Goal: Task Accomplishment & Management: Manage account settings

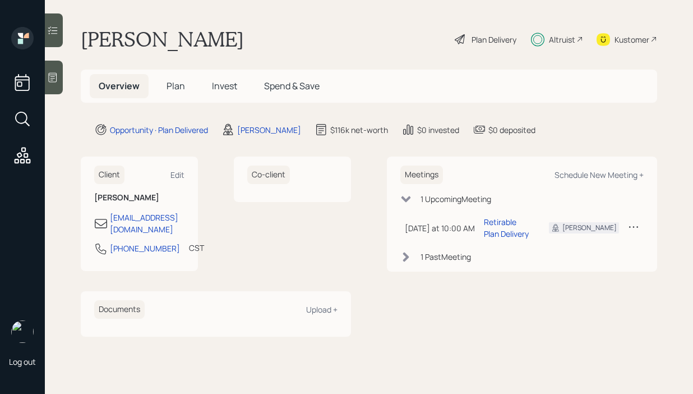
click at [224, 87] on span "Invest" at bounding box center [224, 86] width 25 height 12
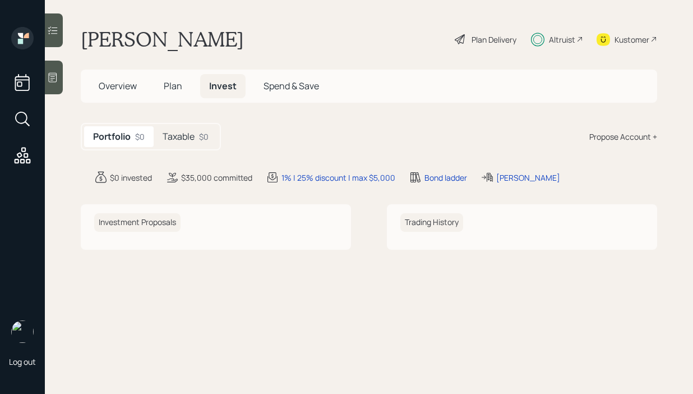
click at [186, 135] on h5 "Taxable" at bounding box center [179, 136] width 32 height 11
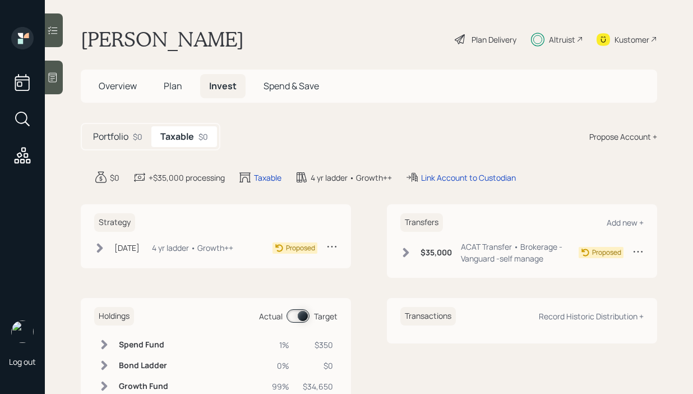
click at [100, 243] on icon at bounding box center [99, 247] width 11 height 11
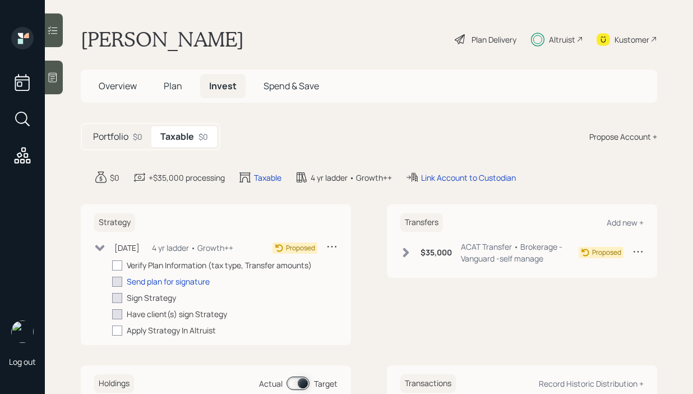
scroll to position [69, 0]
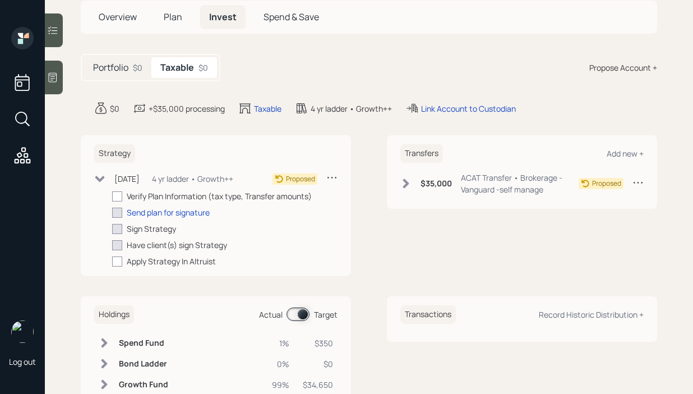
click at [102, 172] on div "[DATE] [DATE] 11:53 AM EDT 4 yr ladder • Growth++" at bounding box center [163, 179] width 139 height 14
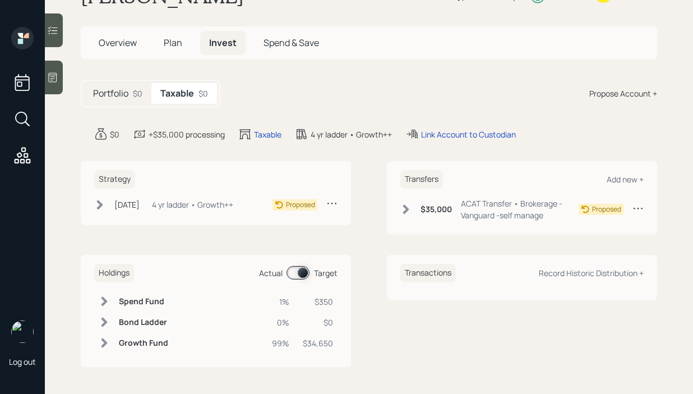
scroll to position [0, 0]
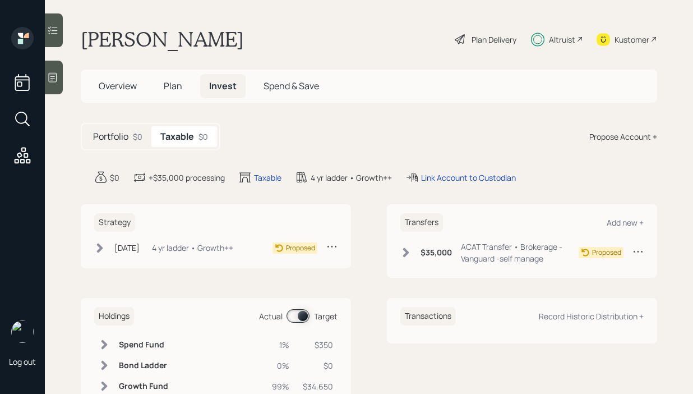
click at [126, 92] on span "Overview" at bounding box center [118, 86] width 38 height 12
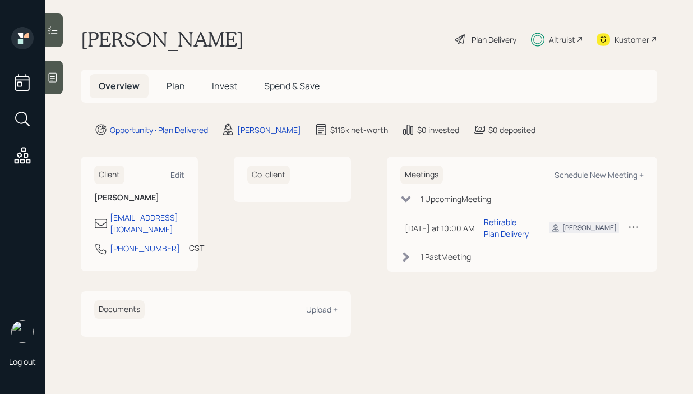
click at [344, 25] on main "Philip Roberts Plan Delivery Altruist Kustomer Overview Plan Invest Spend & Sav…" at bounding box center [369, 197] width 648 height 394
click at [616, 178] on div "Schedule New Meeting +" at bounding box center [599, 174] width 89 height 11
select select "b1d8ea90-abcc-42aa-86cc-4f33a132aacc"
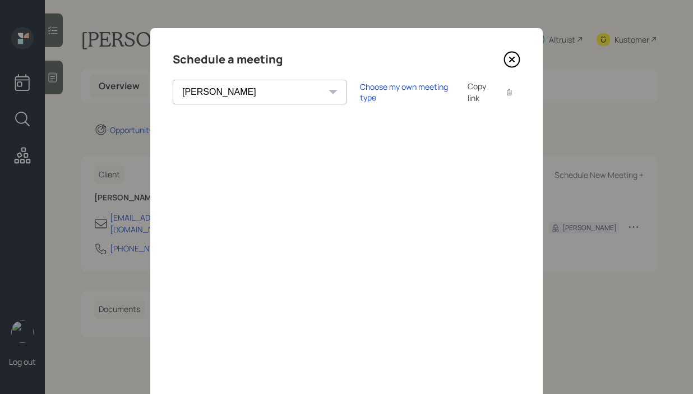
click at [515, 63] on icon at bounding box center [512, 59] width 17 height 17
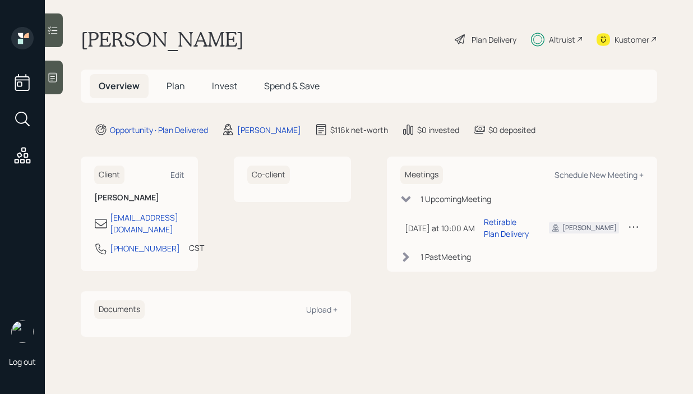
click at [646, 38] on div "Kustomer" at bounding box center [632, 40] width 35 height 12
click at [586, 175] on div "Schedule New Meeting +" at bounding box center [599, 174] width 89 height 11
select select "b1d8ea90-abcc-42aa-86cc-4f33a132aacc"
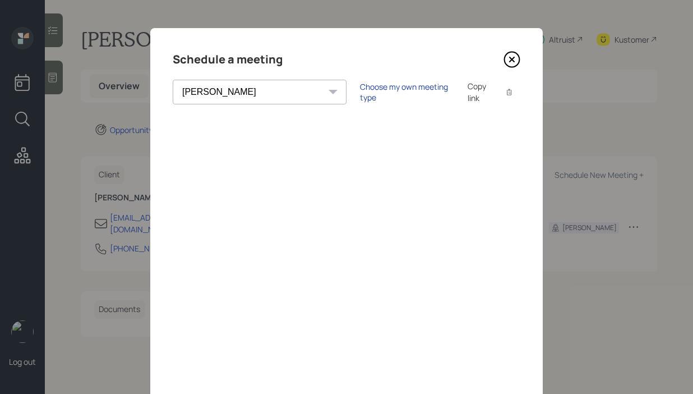
click at [360, 93] on div "Choose my own meeting type" at bounding box center [407, 91] width 94 height 21
click at [509, 62] on icon at bounding box center [512, 59] width 17 height 17
